Goal: Navigation & Orientation: Find specific page/section

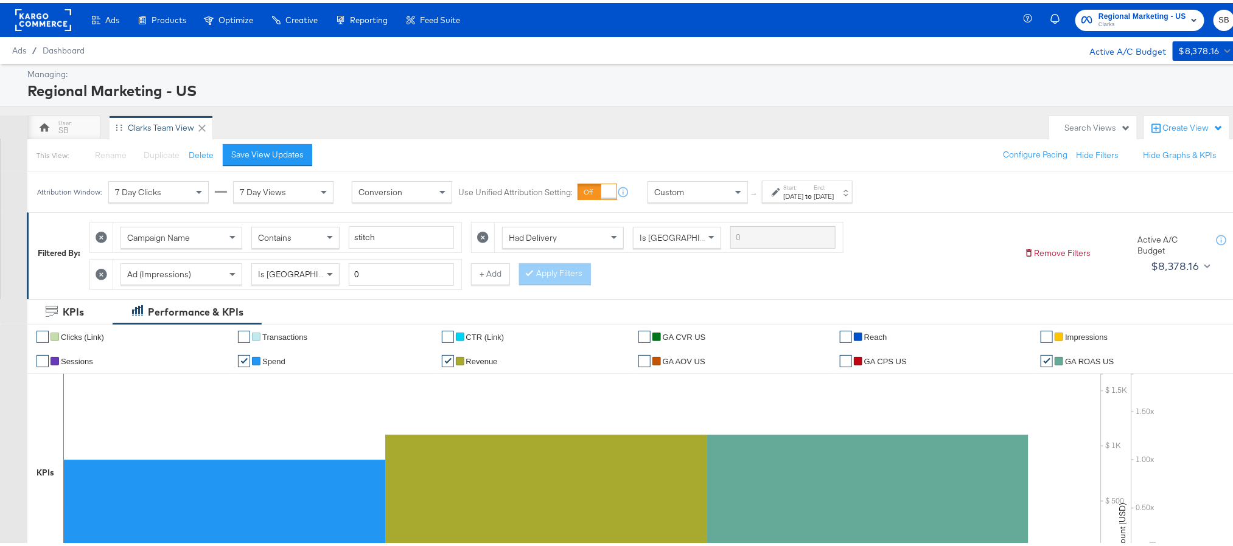
click at [46, 16] on rect at bounding box center [43, 17] width 56 height 22
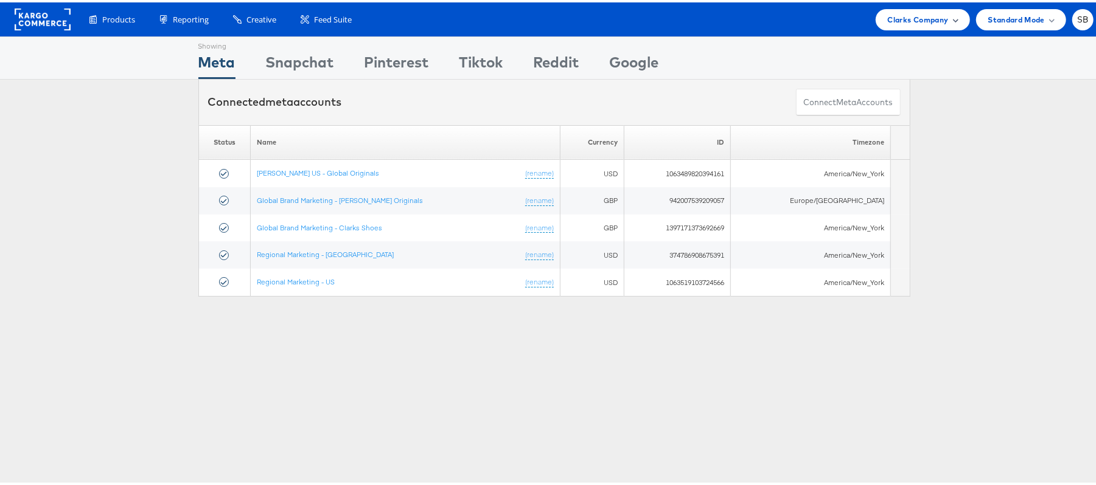
click at [930, 27] on div "Clarks Company" at bounding box center [922, 17] width 94 height 21
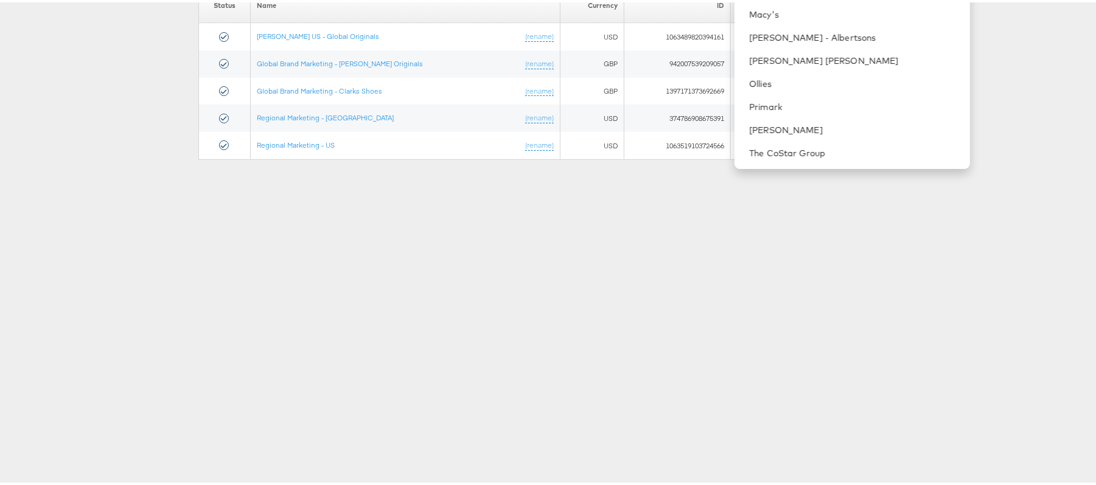
scroll to position [75, 0]
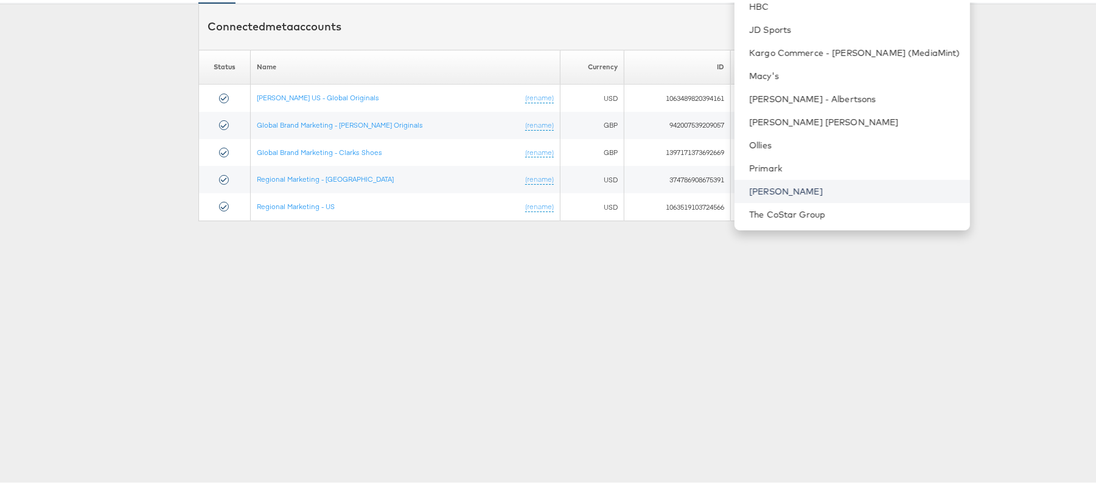
click at [830, 189] on link "Steve Madden" at bounding box center [854, 189] width 211 height 12
